Goal: Find specific page/section: Locate a particular part of the current website

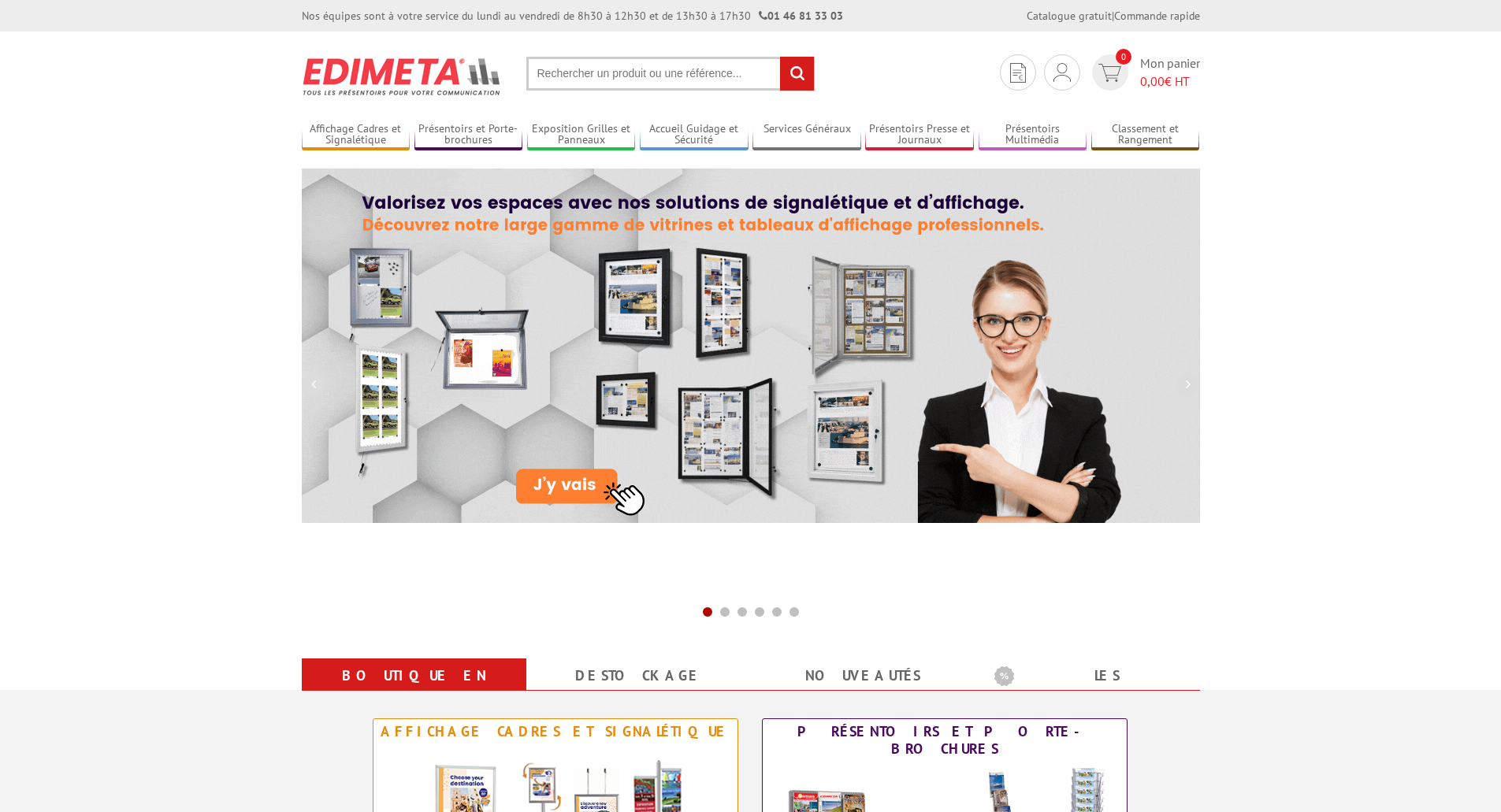
click at [646, 73] on input "text" at bounding box center [670, 73] width 288 height 34
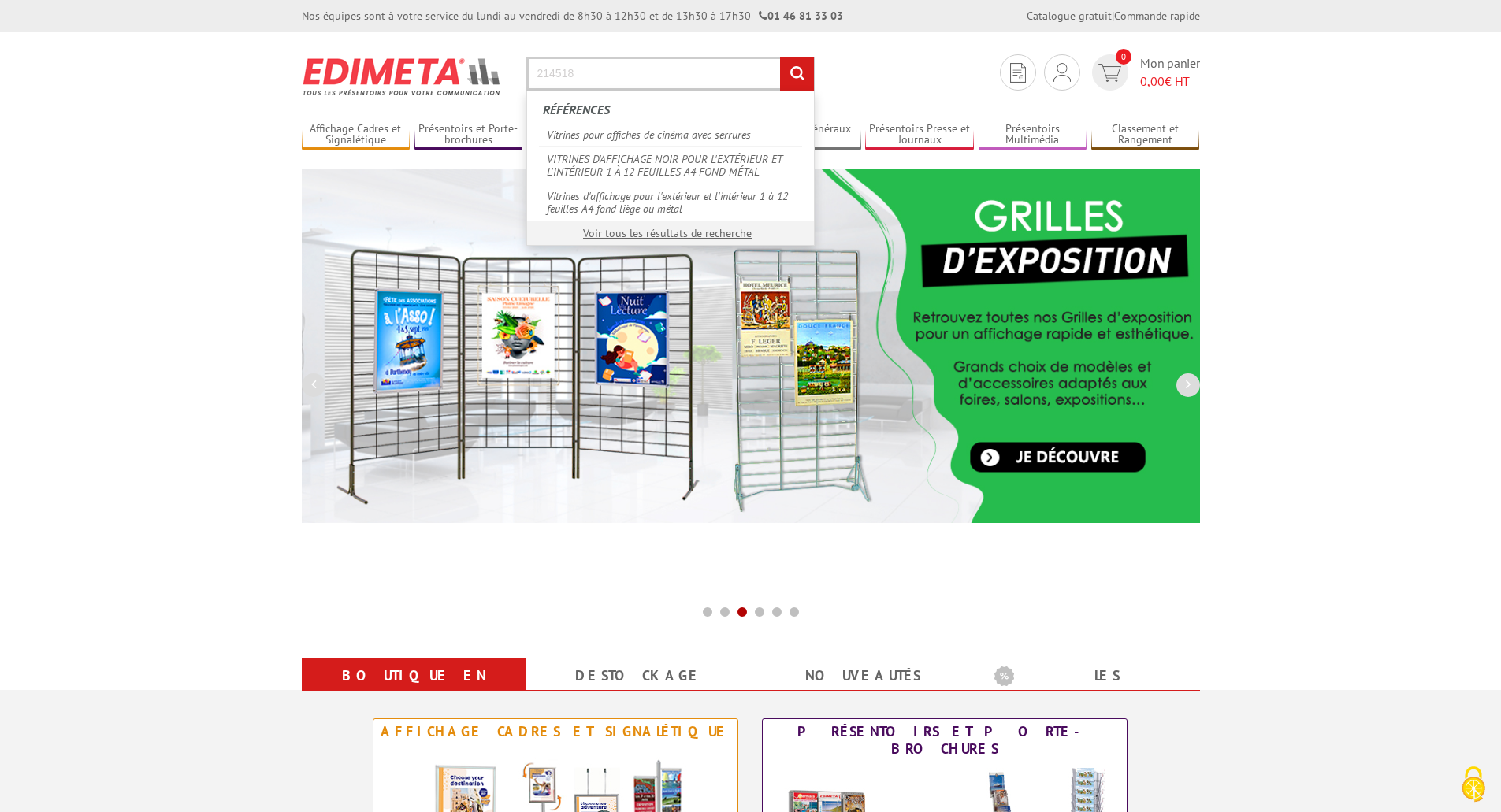
type input "214518"
click at [780, 57] on input "rechercher" at bounding box center [797, 73] width 34 height 34
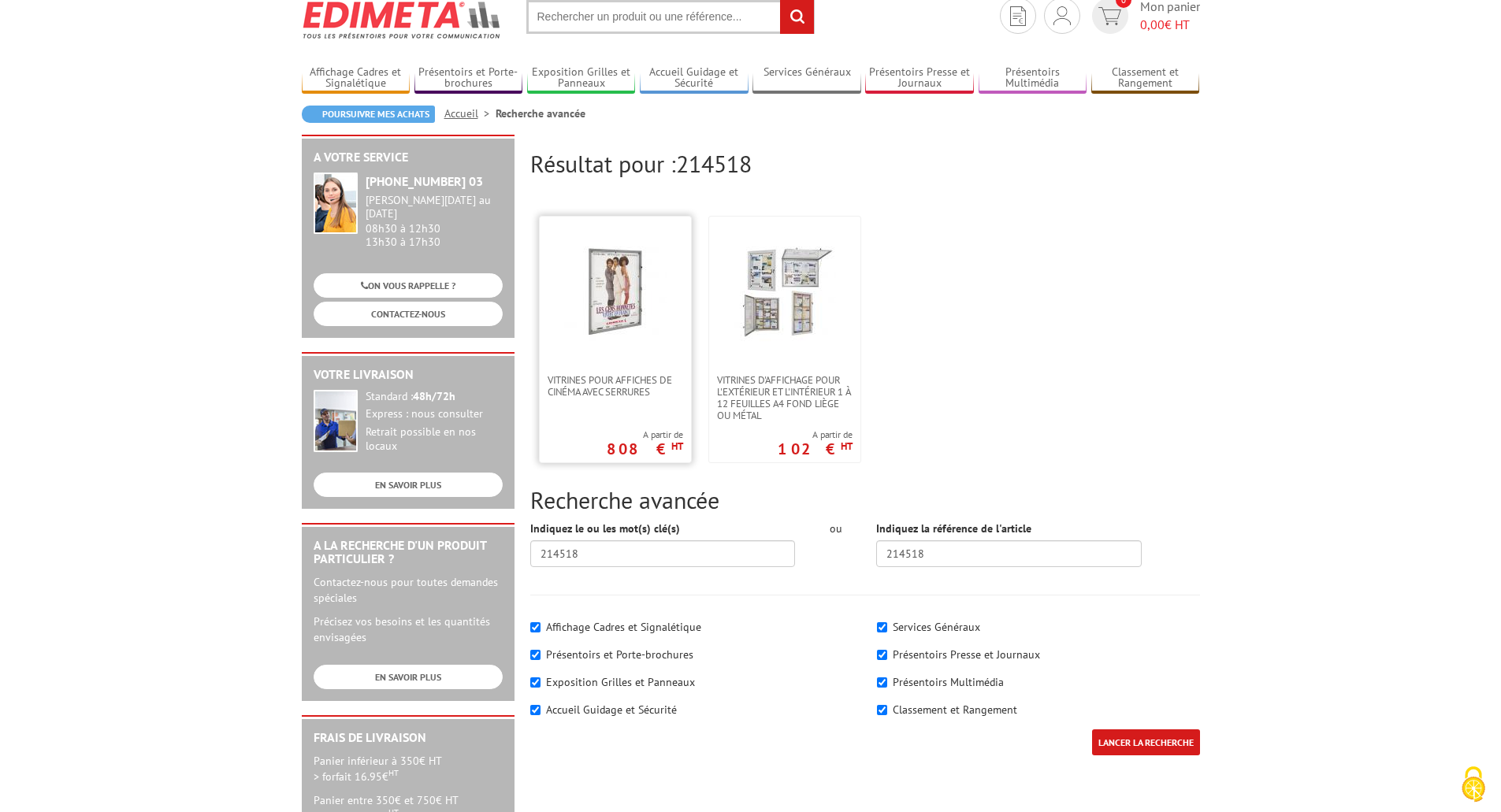
scroll to position [158, 0]
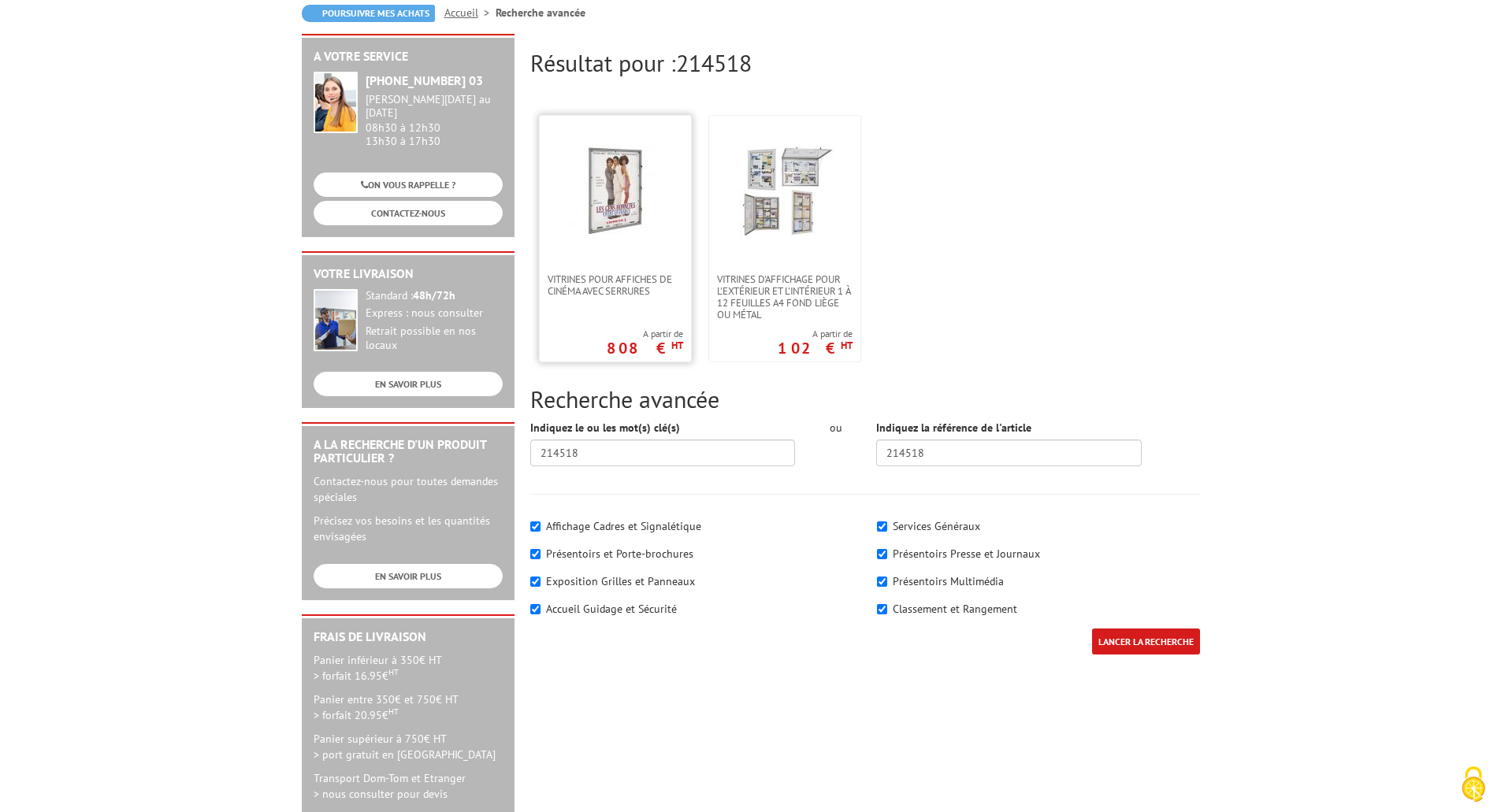
click at [644, 201] on img at bounding box center [615, 190] width 103 height 102
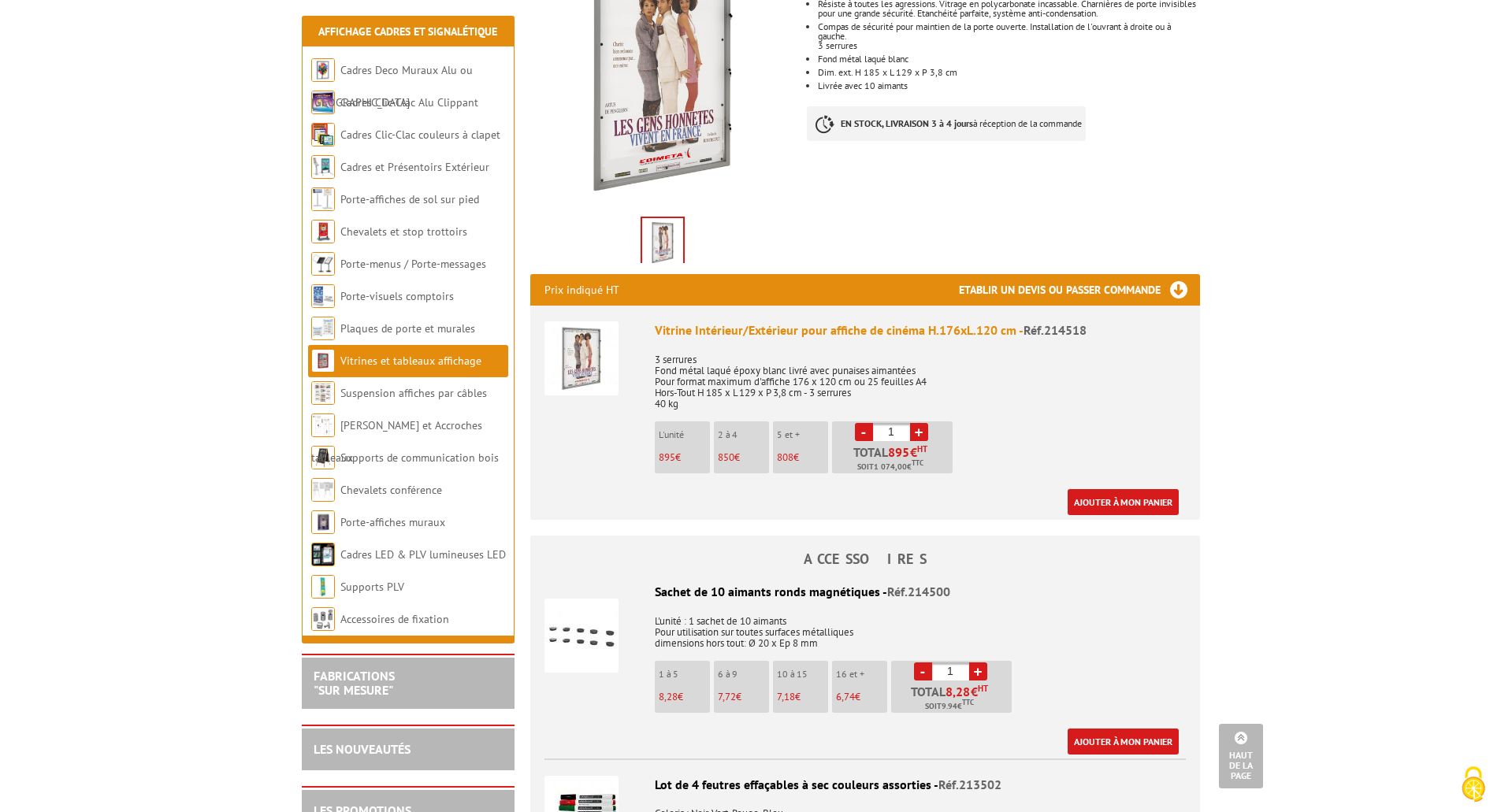
scroll to position [315, 0]
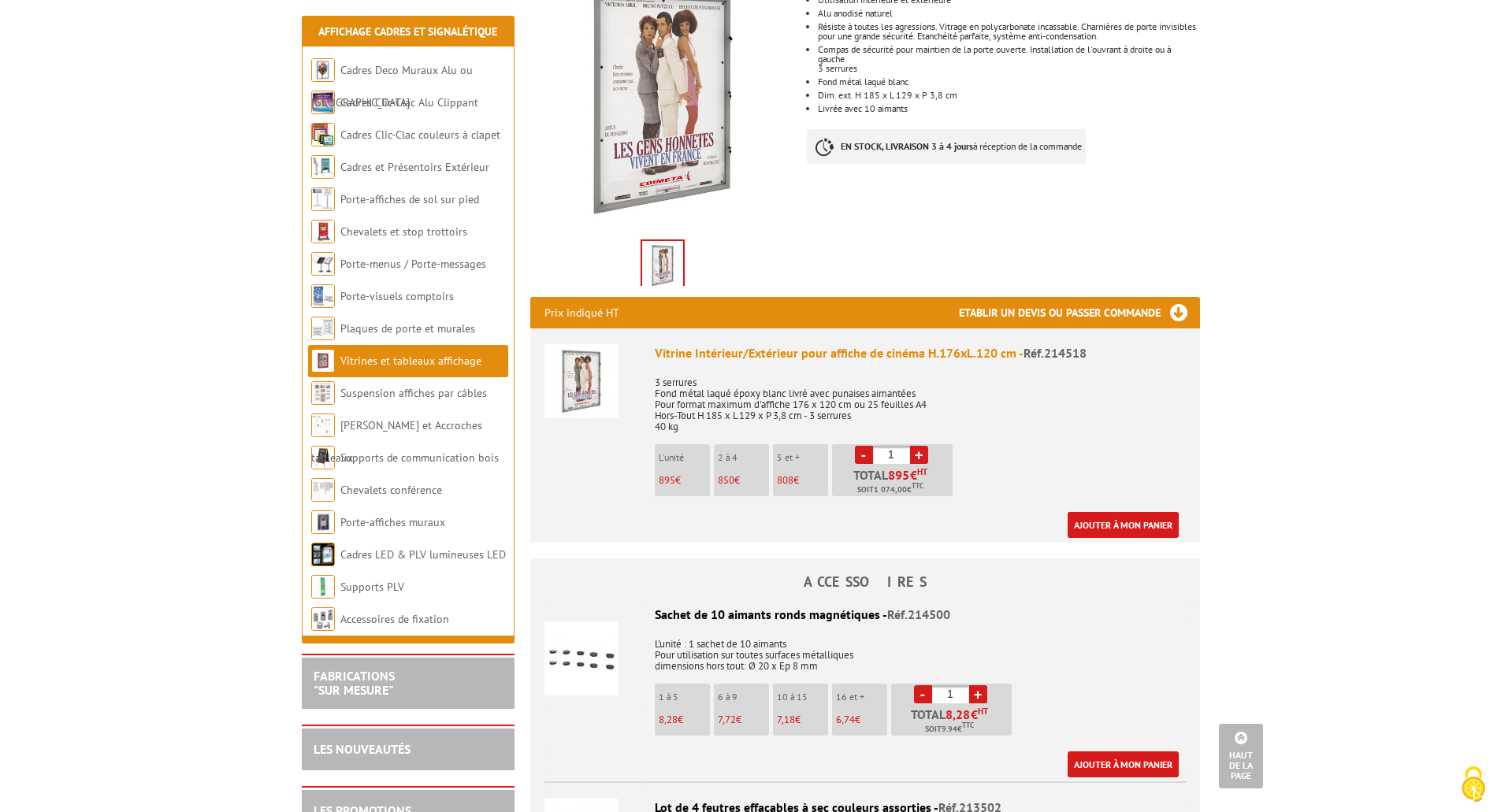
click at [598, 358] on img at bounding box center [581, 381] width 74 height 74
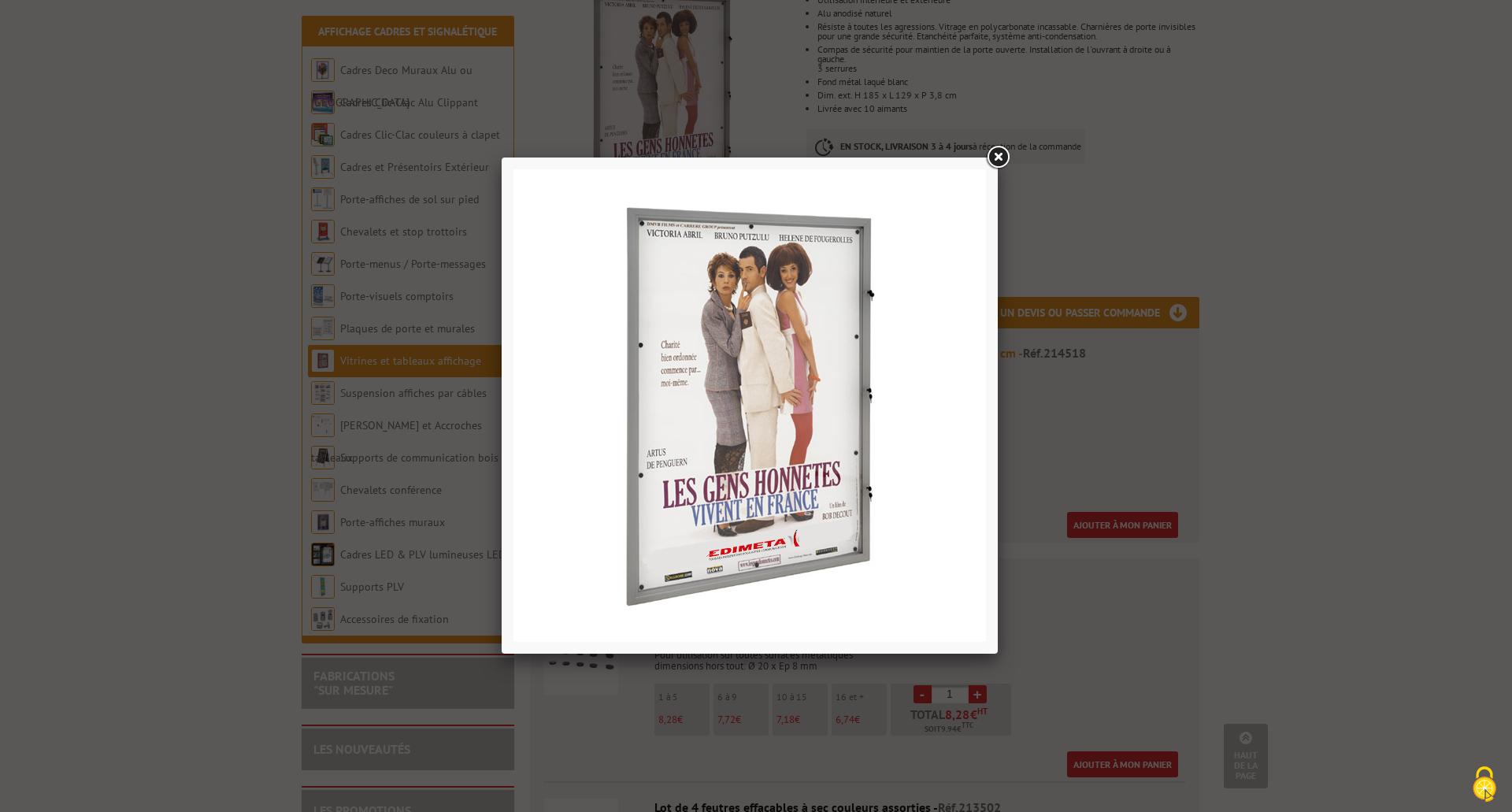
click at [1004, 156] on link at bounding box center [998, 157] width 28 height 28
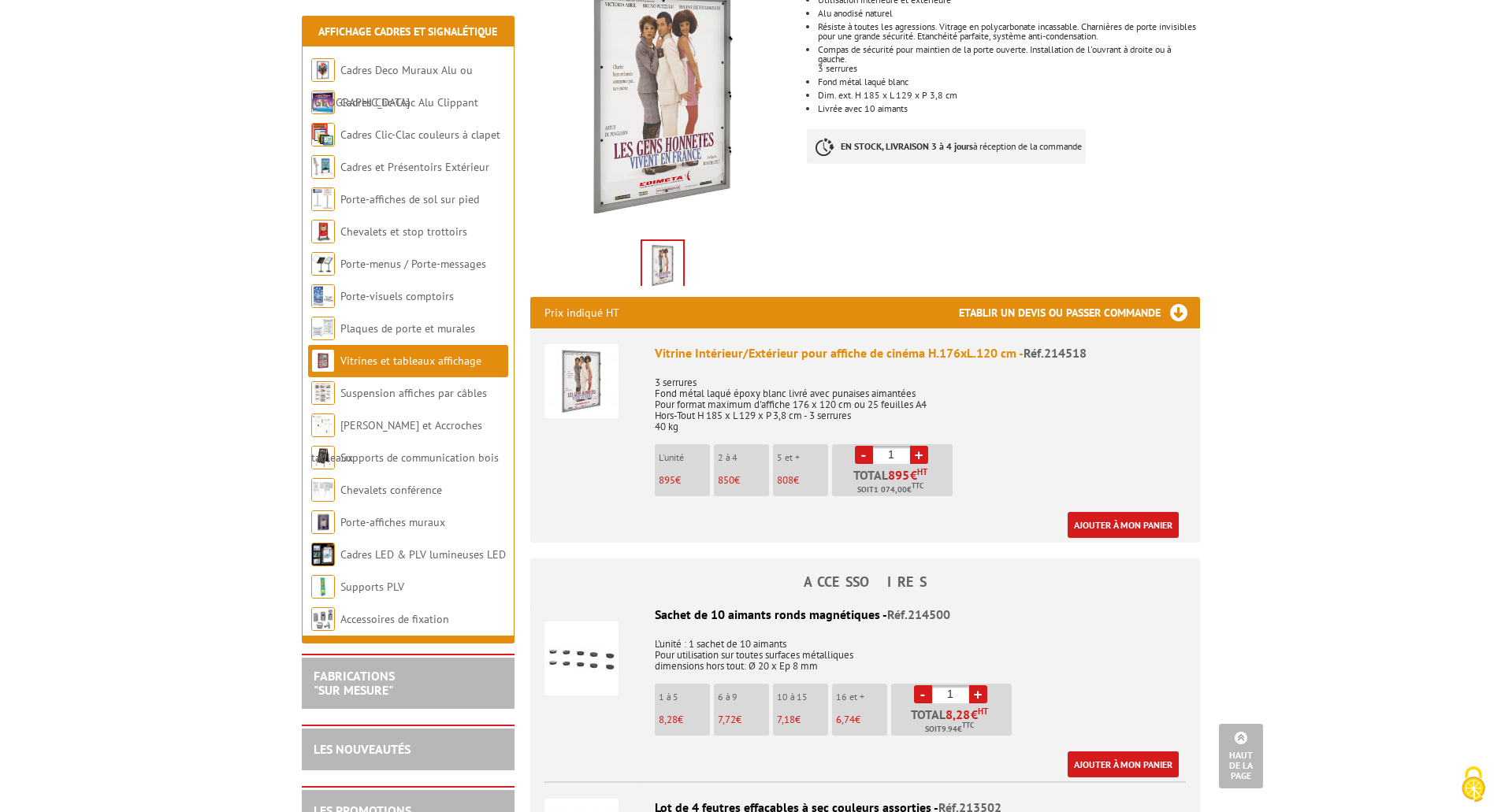
click at [588, 385] on img at bounding box center [581, 381] width 74 height 74
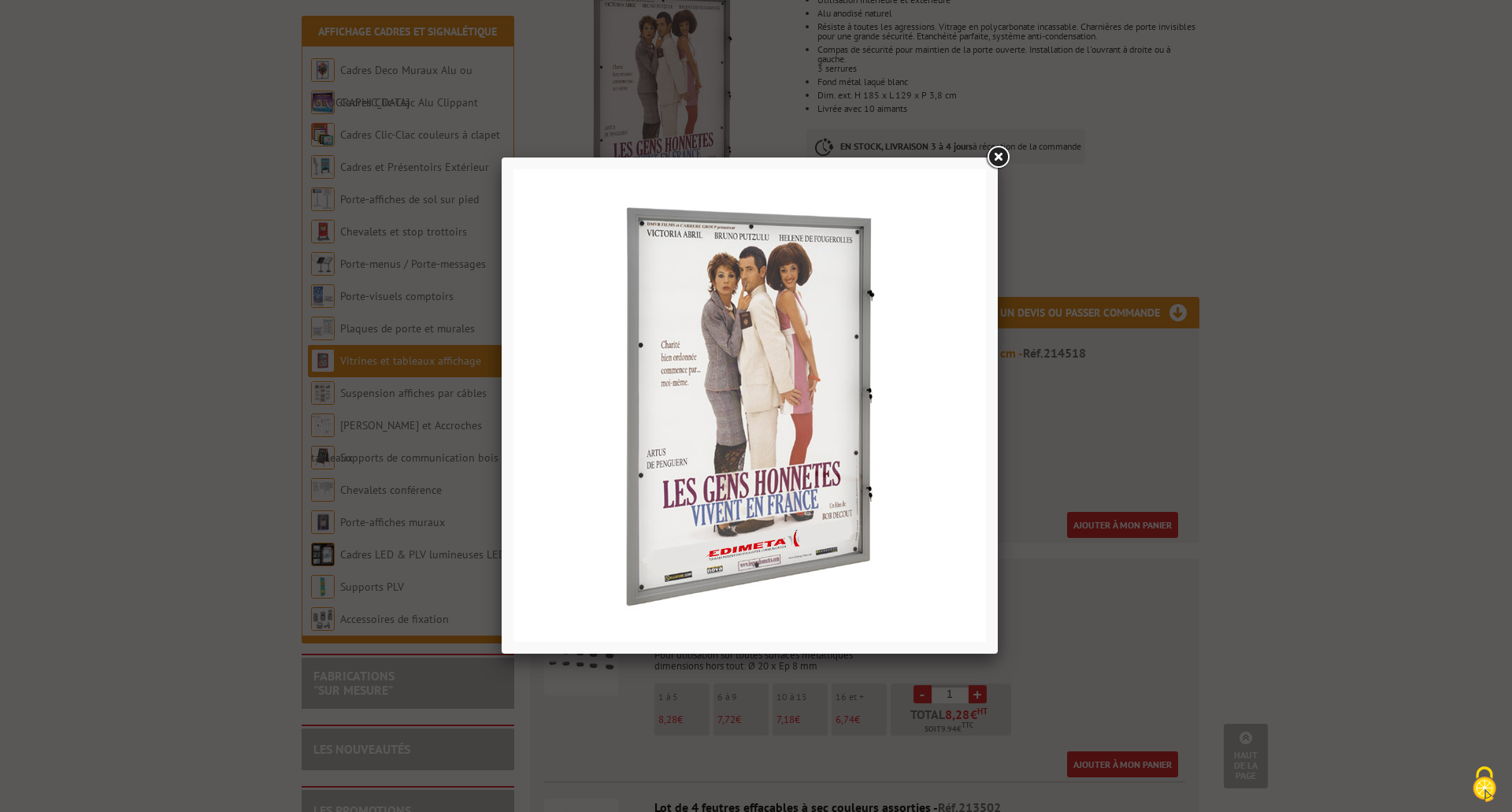
click at [1003, 155] on link at bounding box center [998, 157] width 28 height 28
